Goal: Subscribe to service/newsletter

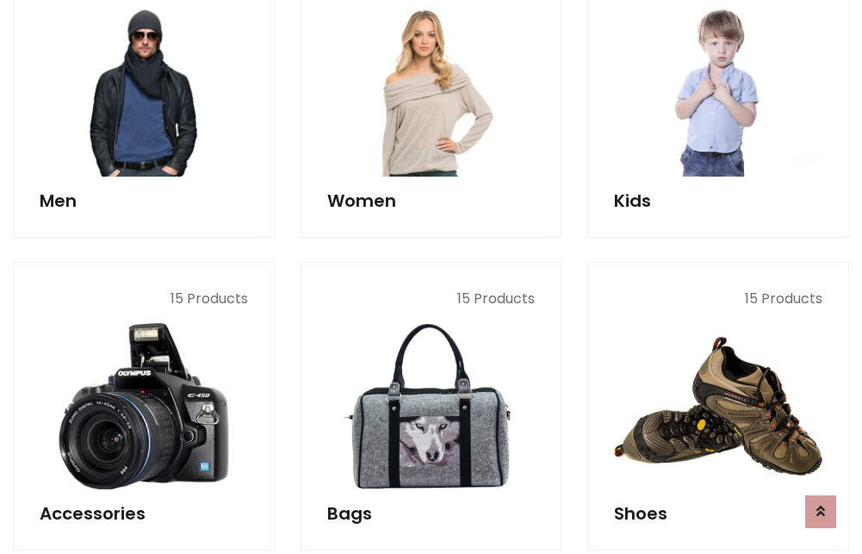
scroll to position [1249, 0]
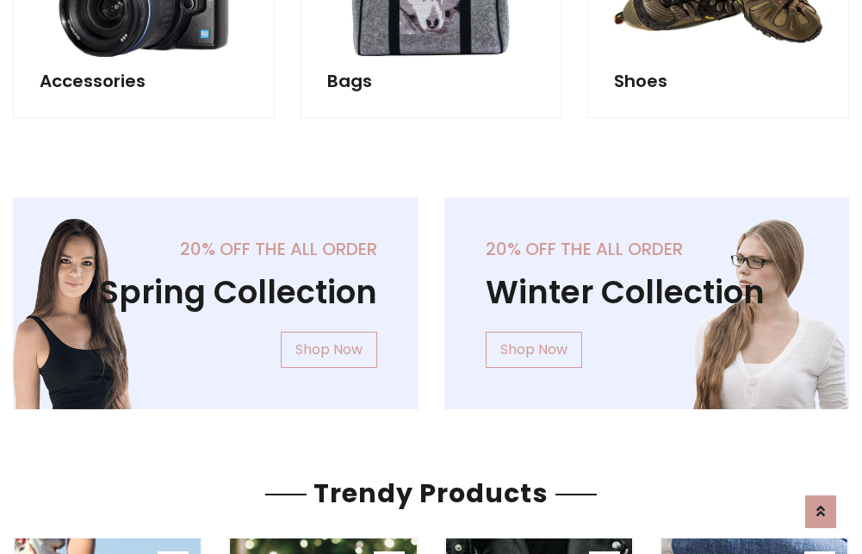
click at [431, 296] on div "20% off the all order Winter Collection Shop Now" at bounding box center [646, 316] width 431 height 239
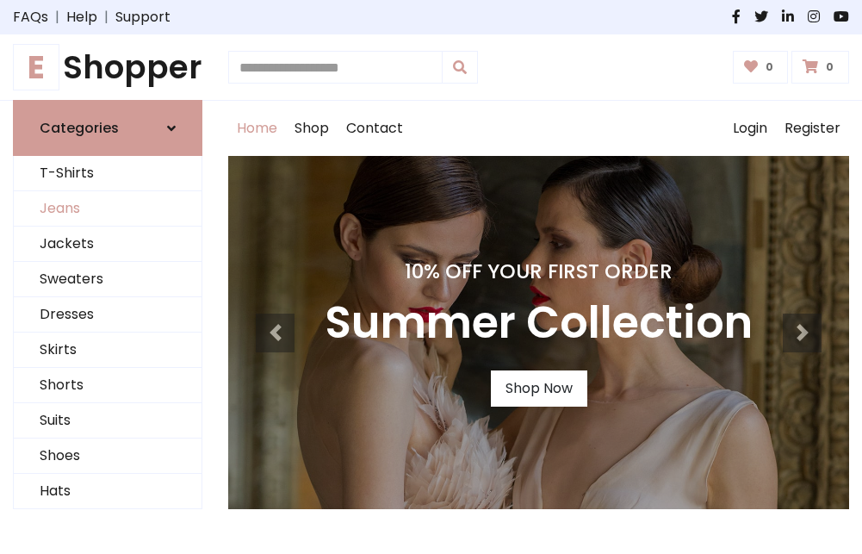
click at [108, 209] on link "Jeans" at bounding box center [108, 208] width 188 height 35
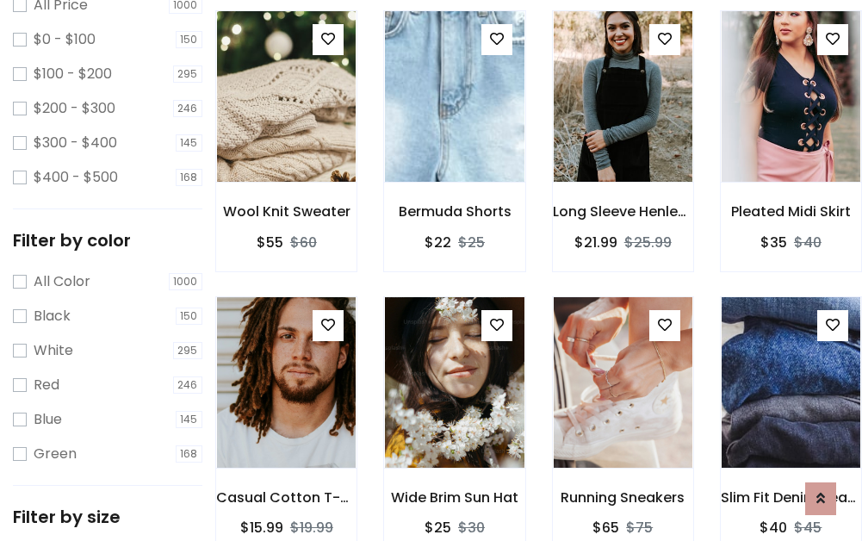
scroll to position [505, 0]
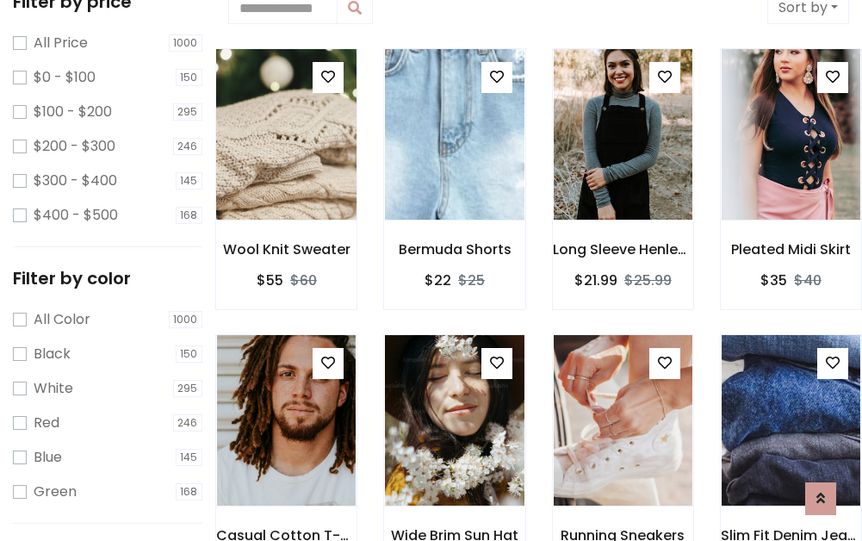
click at [286, 134] on img at bounding box center [286, 134] width 166 height 413
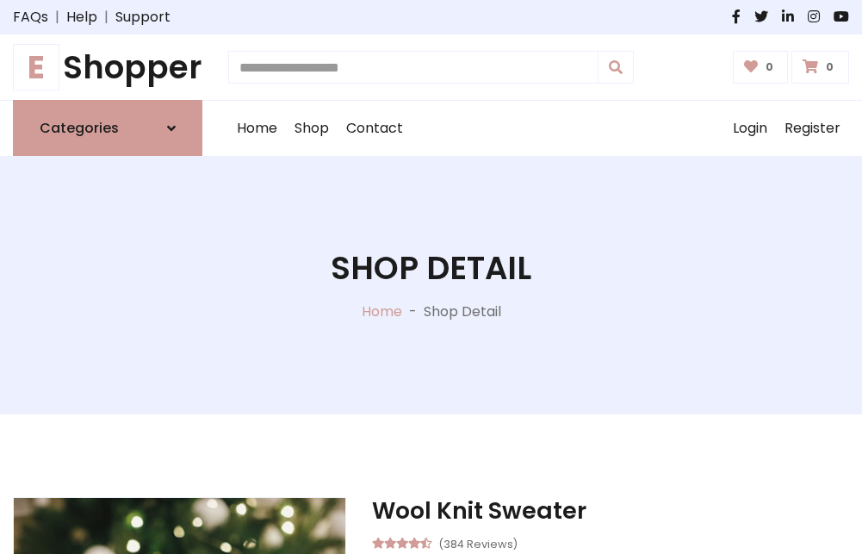
scroll to position [185, 0]
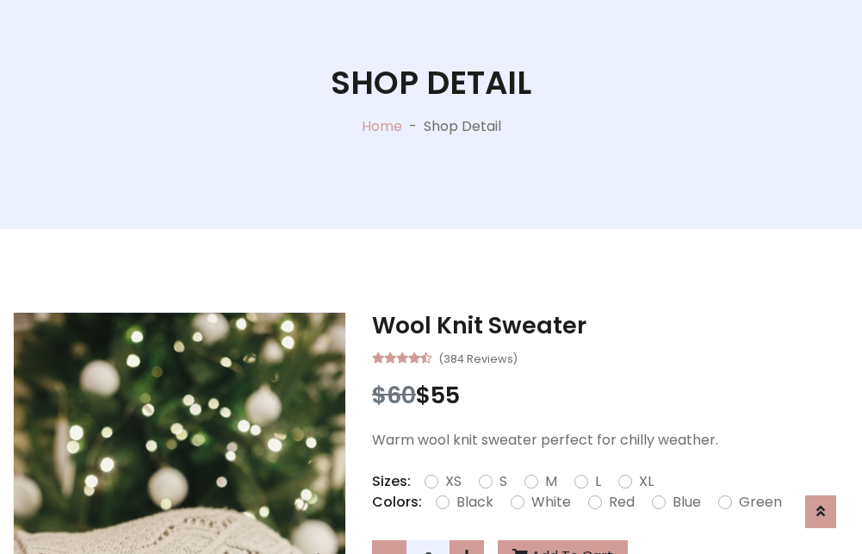
click at [619, 502] on label "Red" at bounding box center [622, 502] width 26 height 21
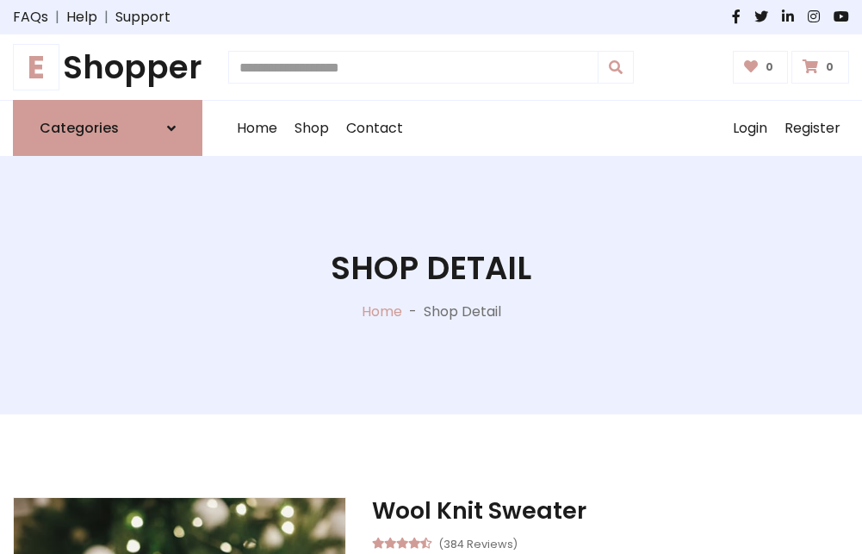
scroll to position [185, 0]
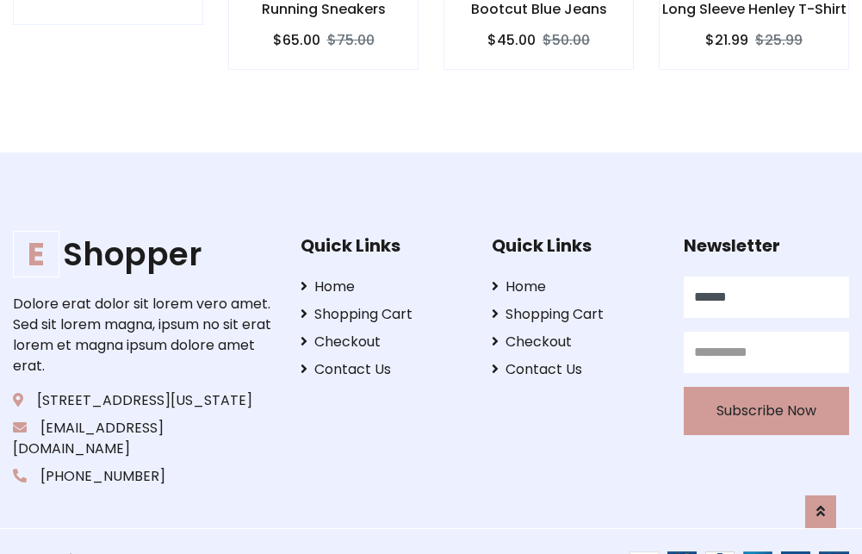
type input "******"
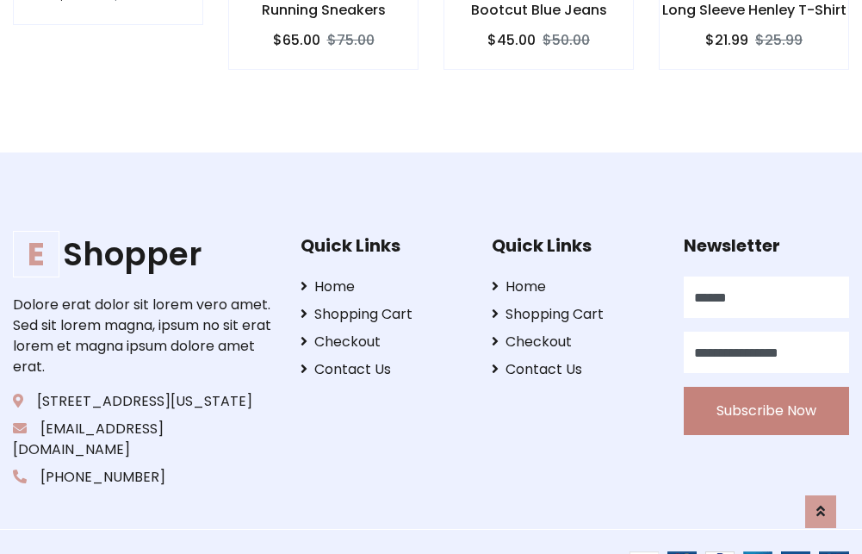
type input "**********"
click at [765, 390] on button "Subscribe Now" at bounding box center [766, 411] width 165 height 48
